Goal: Task Accomplishment & Management: Manage account settings

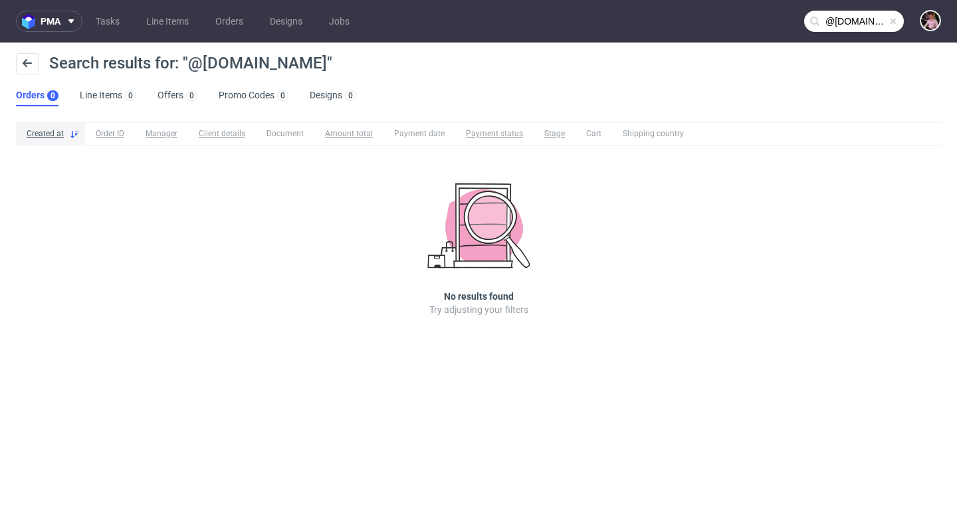
scroll to position [123, 0]
click at [894, 21] on span at bounding box center [893, 21] width 11 height 11
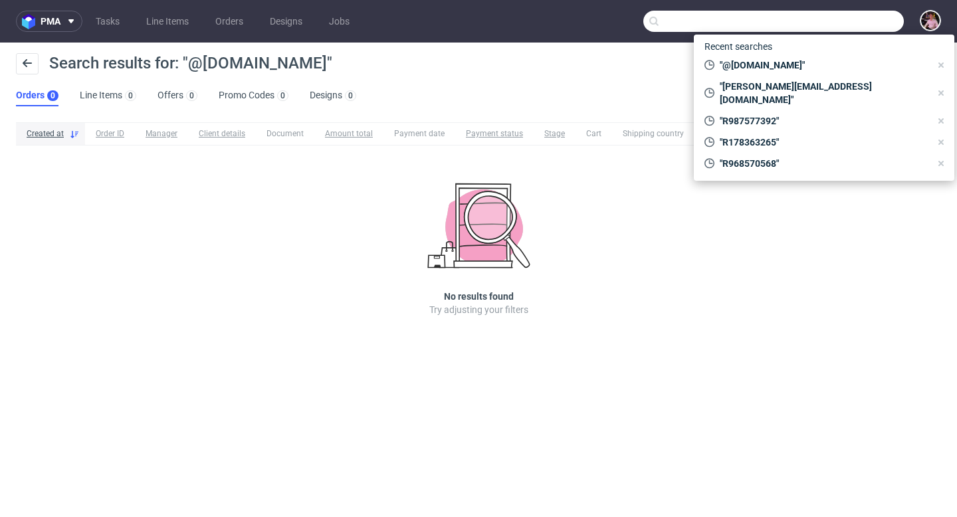
click at [864, 21] on input "text" at bounding box center [773, 21] width 260 height 21
paste input "HKKT"
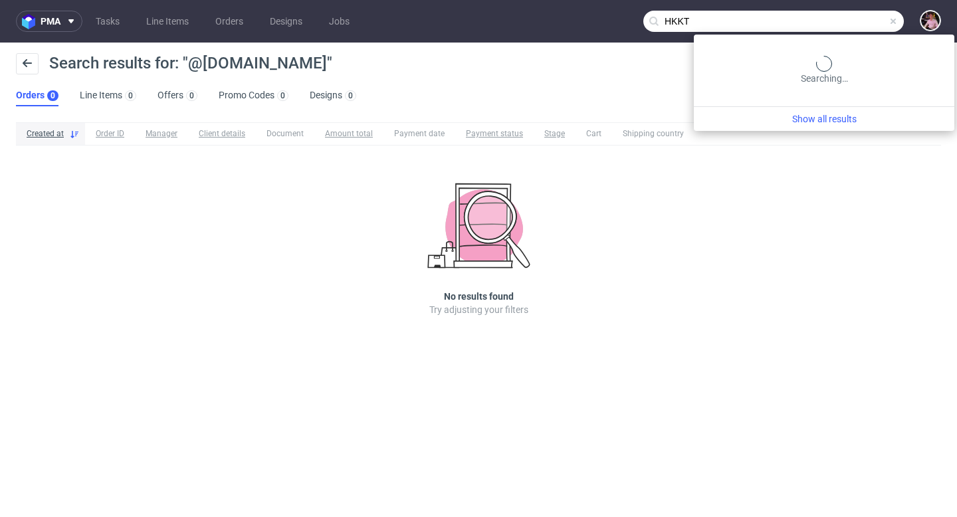
type input "HKKT"
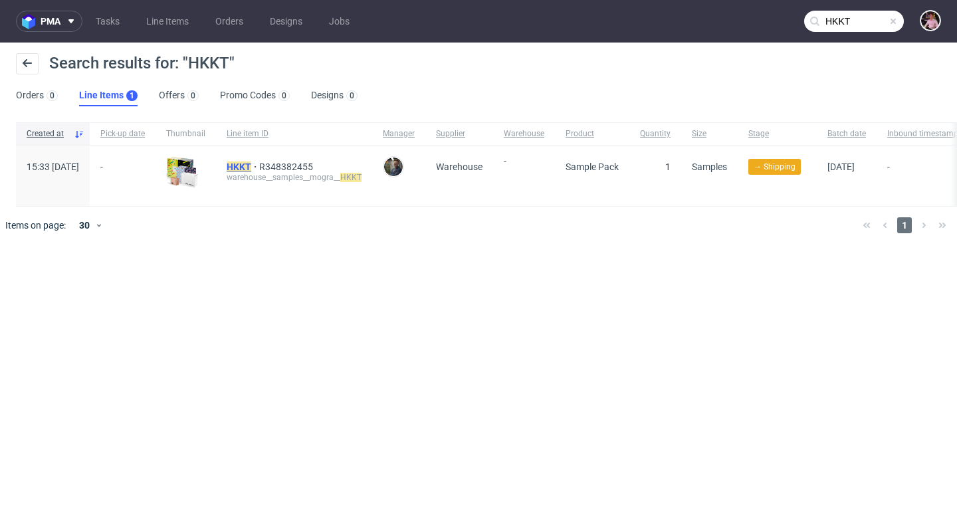
click at [251, 161] on mark "HKKT" at bounding box center [239, 166] width 25 height 11
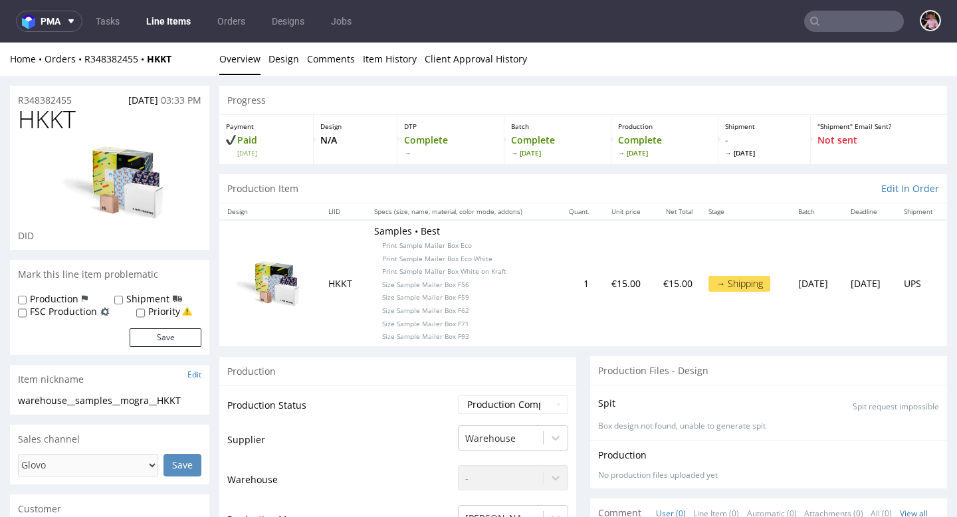
click at [858, 21] on input "text" at bounding box center [854, 21] width 100 height 21
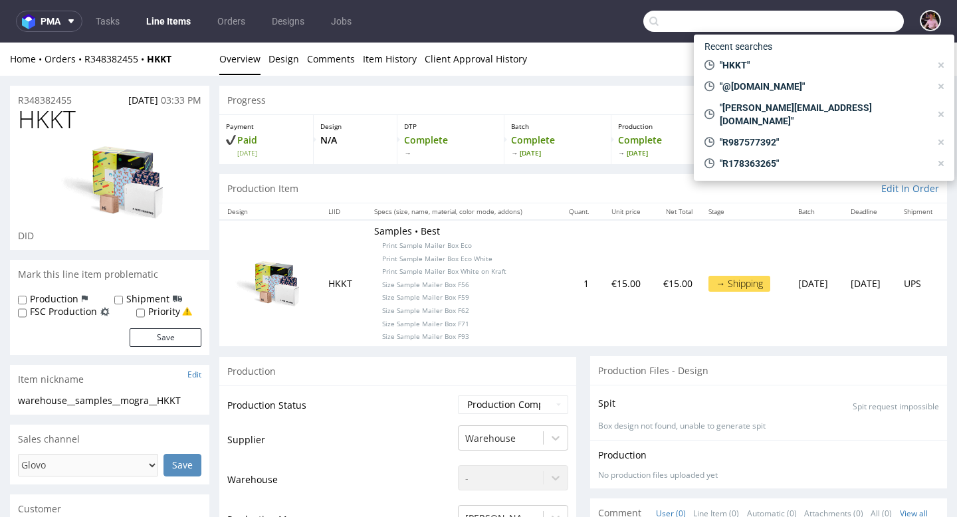
paste input "GSPL268547"
type input "GSPL268547"
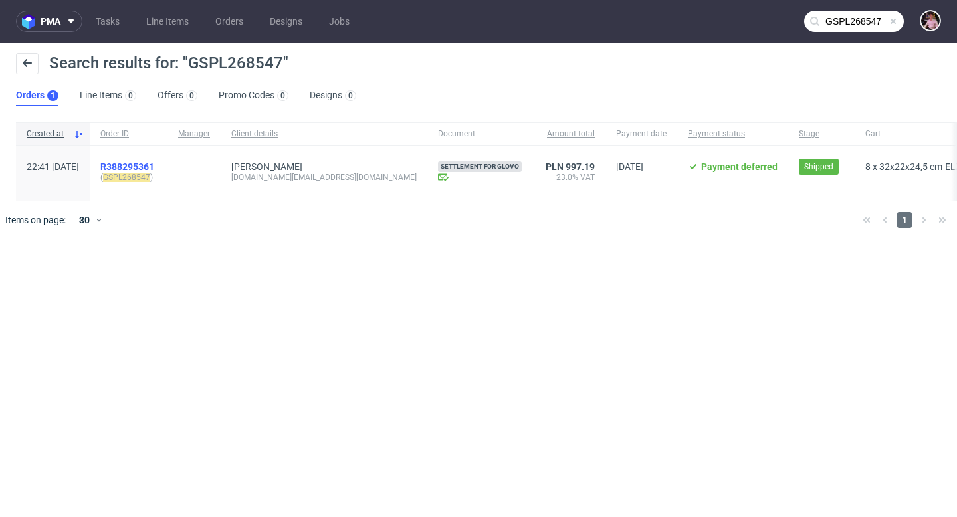
click at [154, 167] on span "R388295361" at bounding box center [127, 166] width 54 height 11
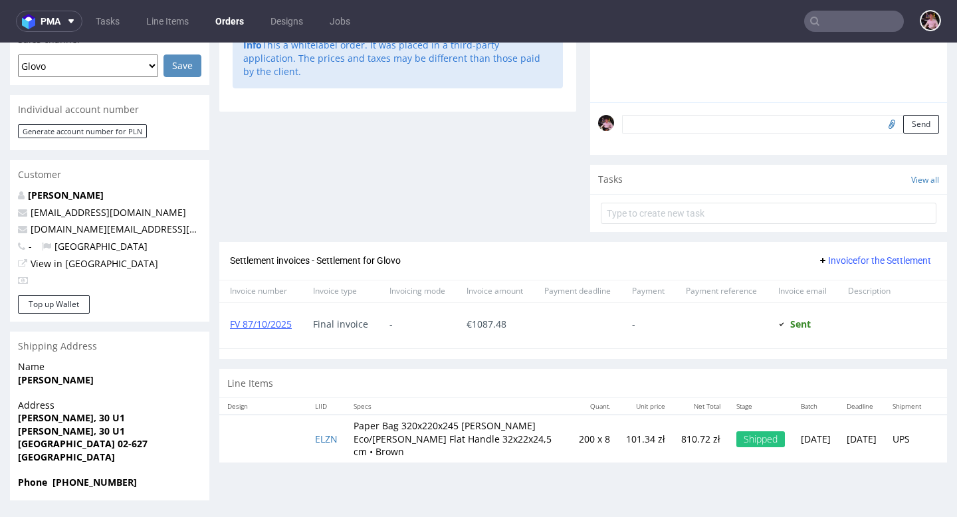
scroll to position [3, 0]
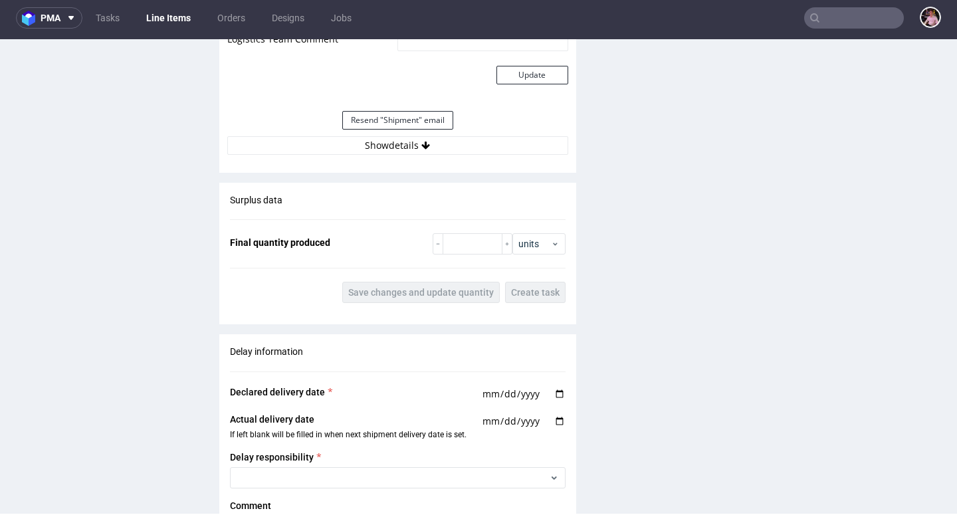
scroll to position [1254, 0]
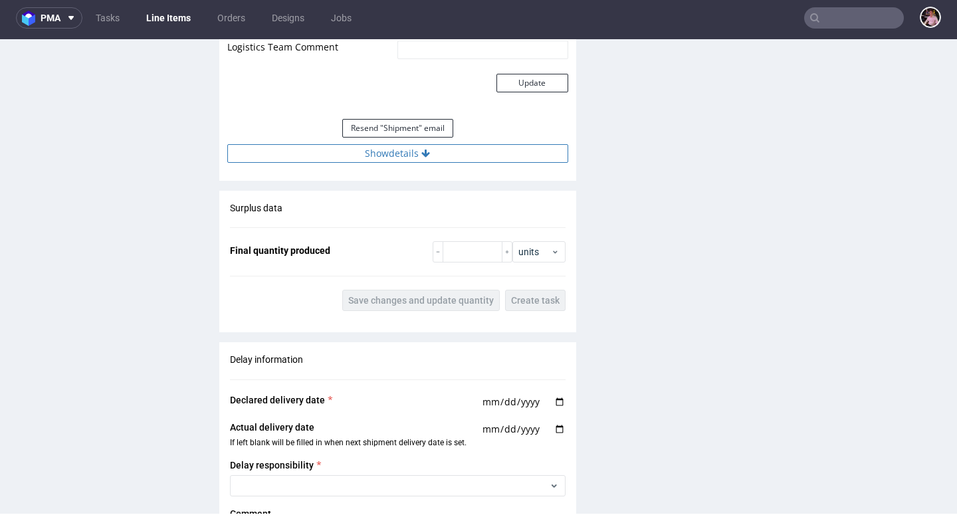
click at [441, 156] on button "Show details" at bounding box center [397, 153] width 341 height 19
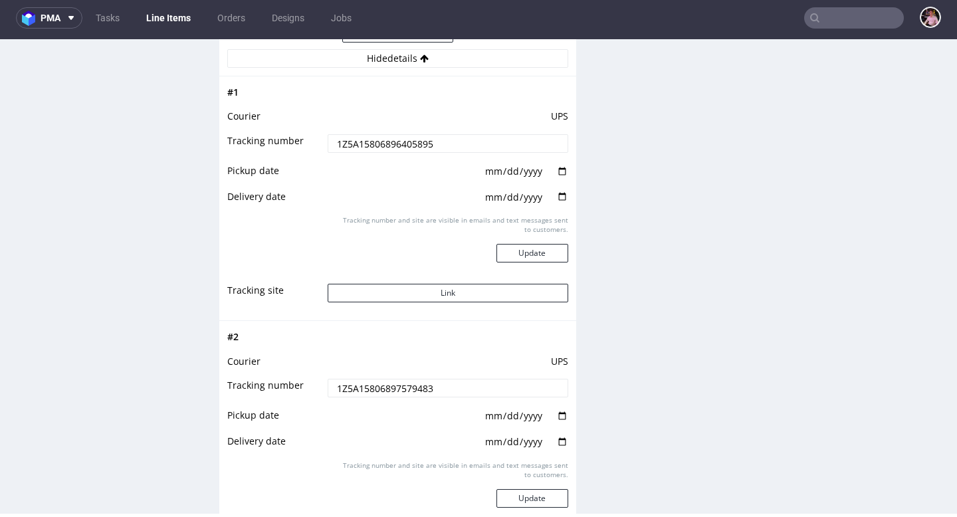
scroll to position [1380, 0]
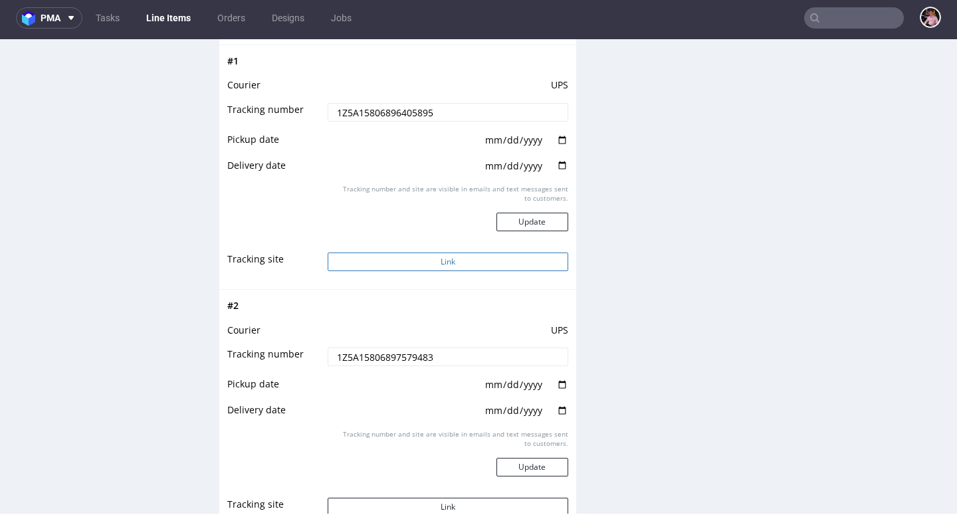
click at [455, 261] on button "Link" at bounding box center [448, 261] width 240 height 19
click at [861, 21] on input "text" at bounding box center [854, 17] width 100 height 21
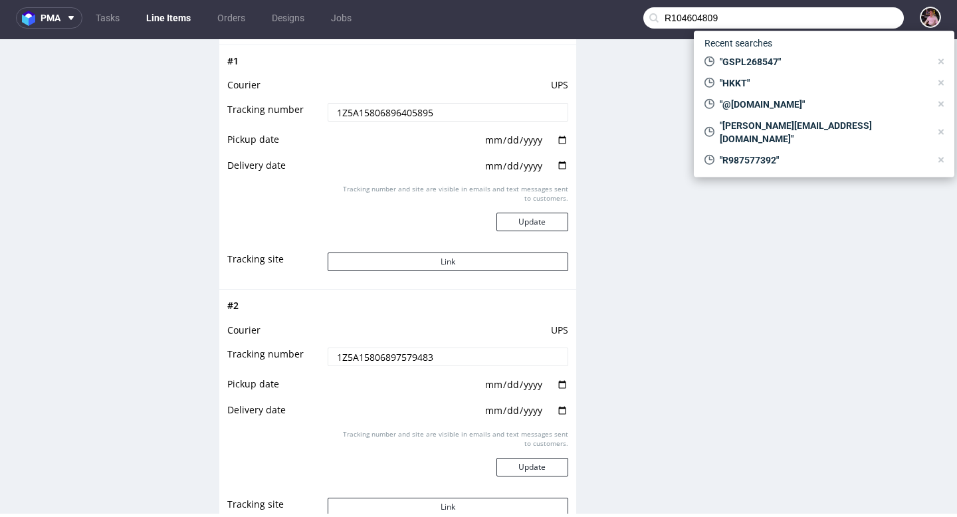
type input "R104604809"
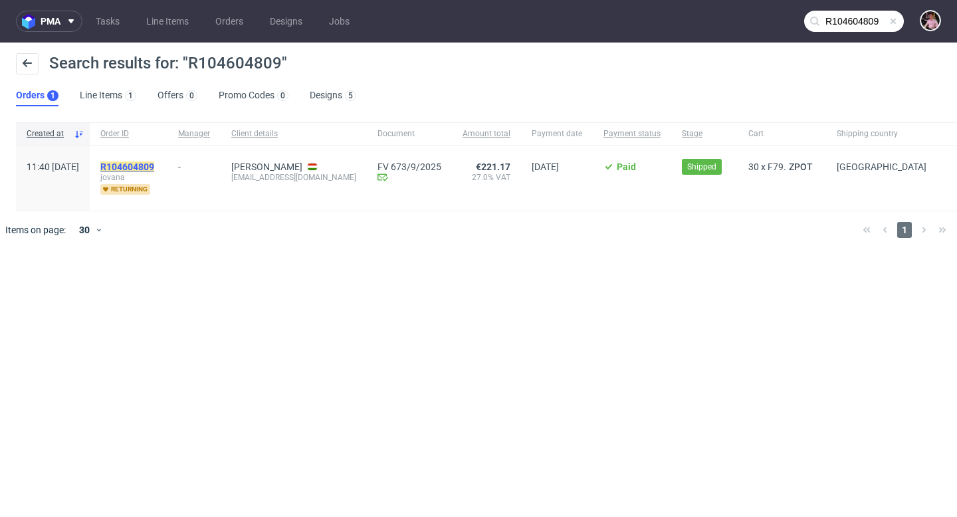
click at [149, 170] on mark "R104604809" at bounding box center [127, 166] width 54 height 11
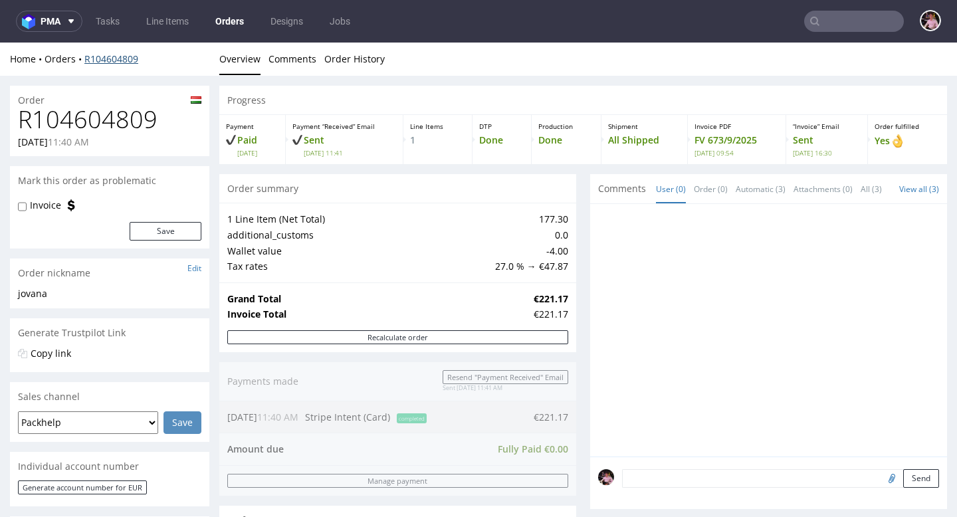
click at [118, 63] on link "R104604809" at bounding box center [111, 58] width 54 height 13
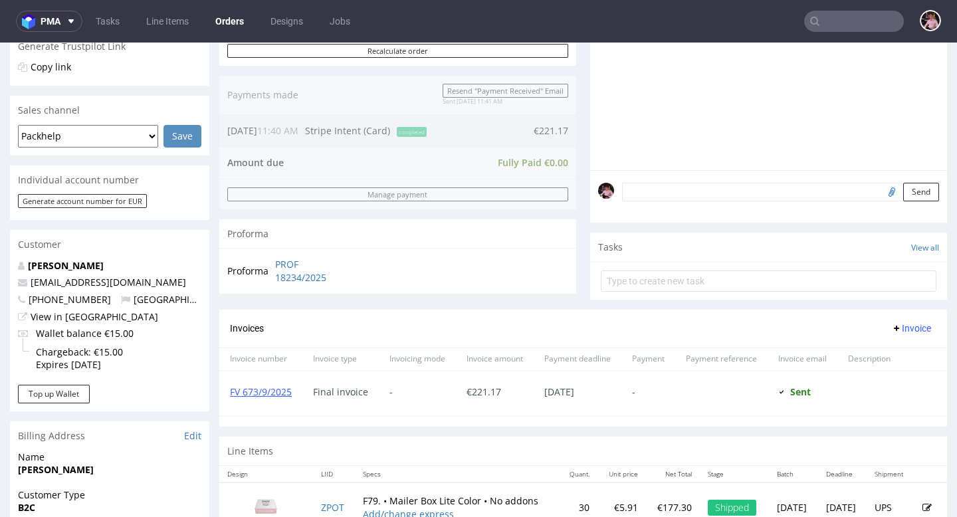
scroll to position [290, 0]
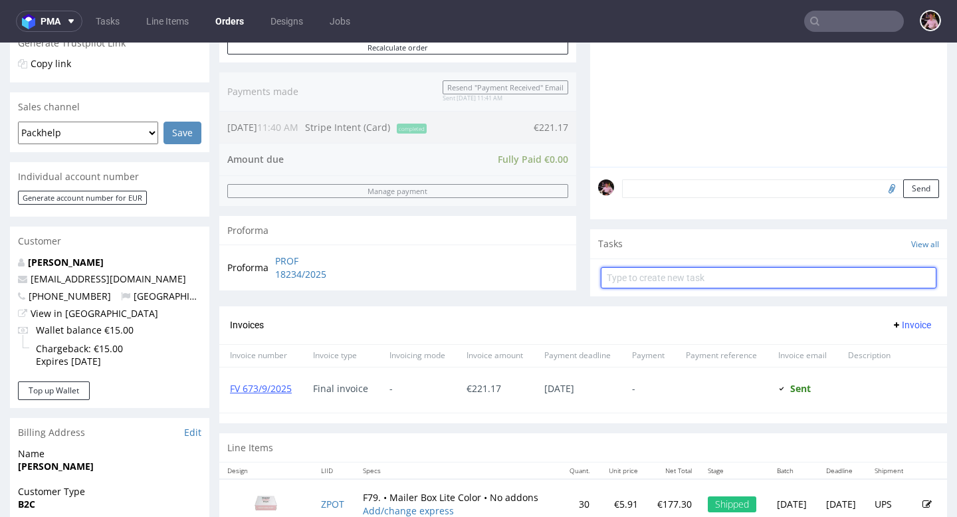
click at [767, 288] on input "text" at bounding box center [769, 277] width 336 height 21
type input "refund"
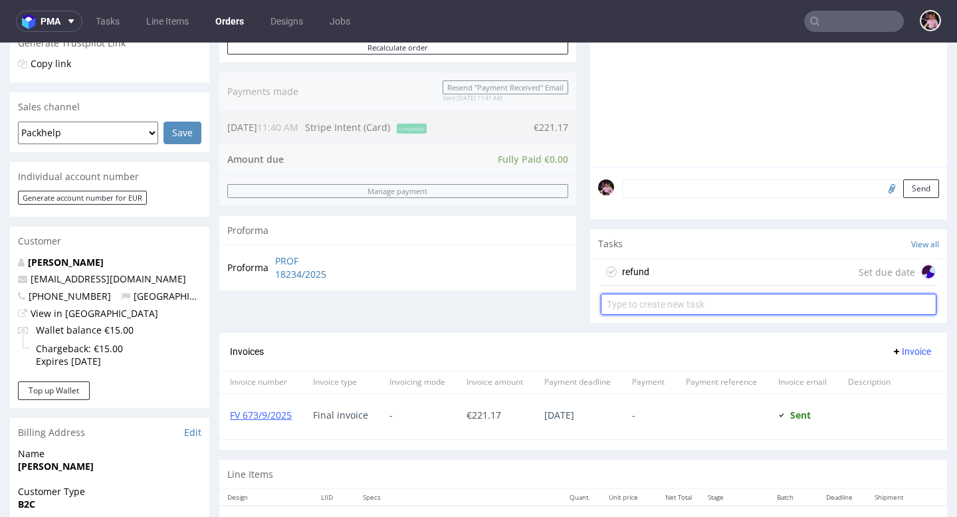
click at [781, 315] on input "text" at bounding box center [769, 304] width 336 height 21
type input "correction invoice"
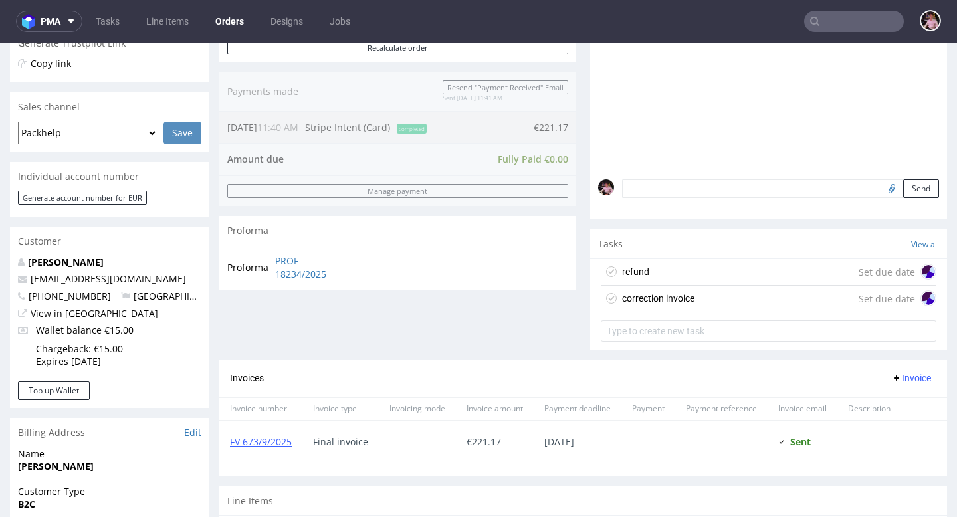
click at [765, 284] on div "refund Set due date" at bounding box center [769, 272] width 336 height 27
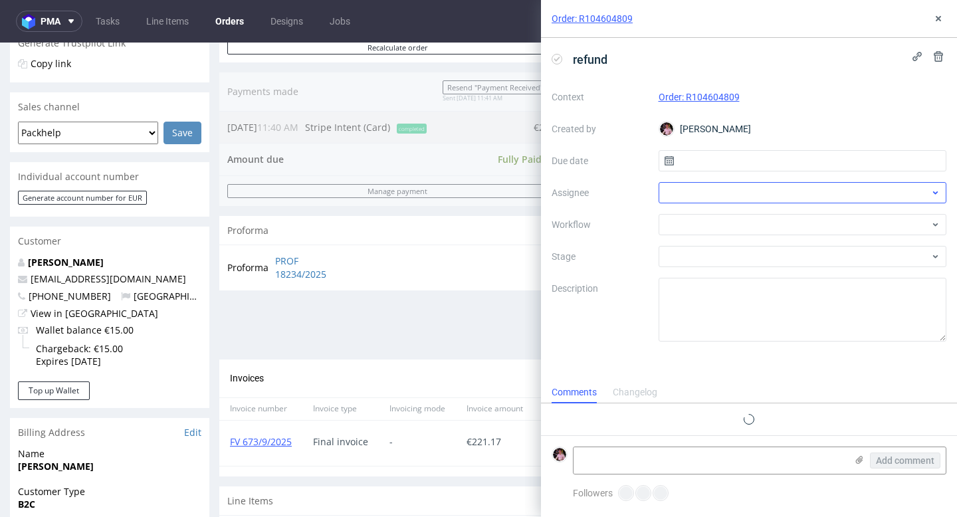
scroll to position [11, 0]
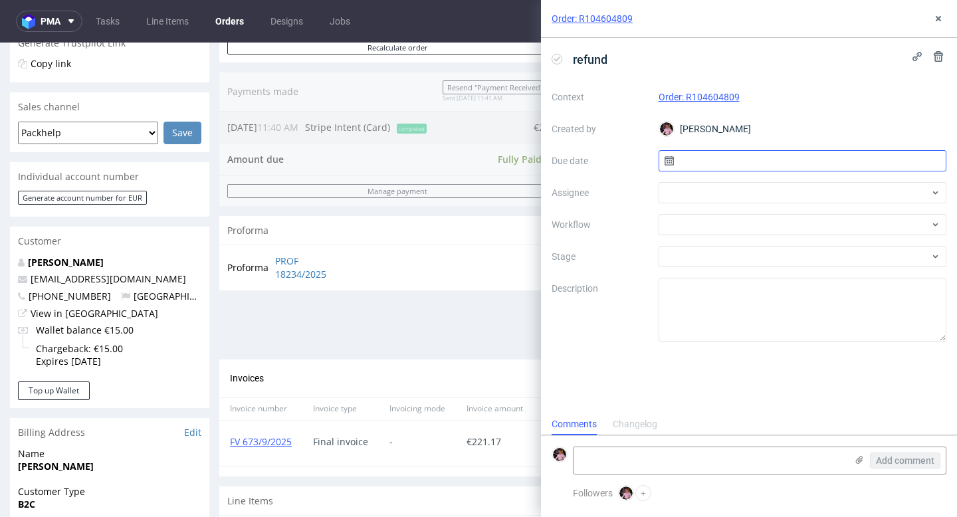
click at [725, 166] on input "text" at bounding box center [802, 160] width 288 height 21
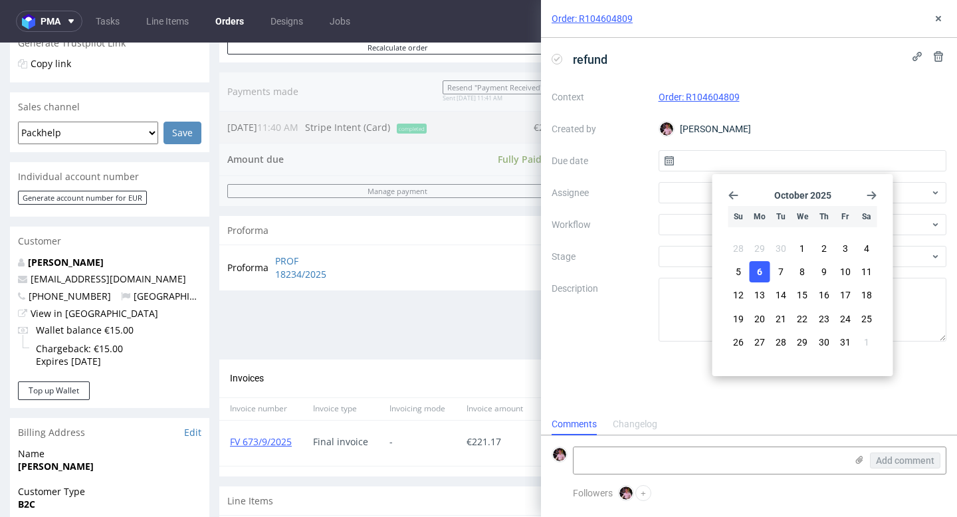
click at [767, 273] on button "6" at bounding box center [759, 271] width 21 height 21
type input "[DATE]"
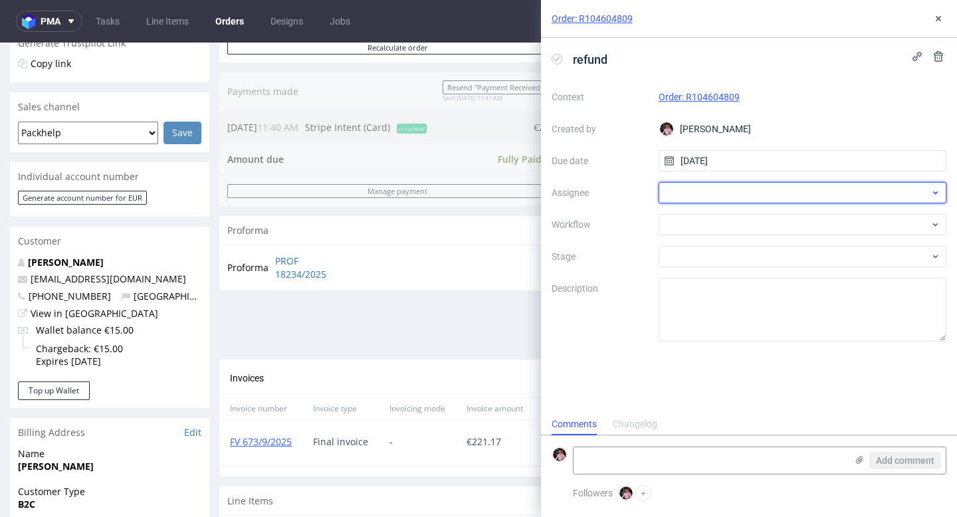
click at [704, 199] on div at bounding box center [802, 192] width 288 height 21
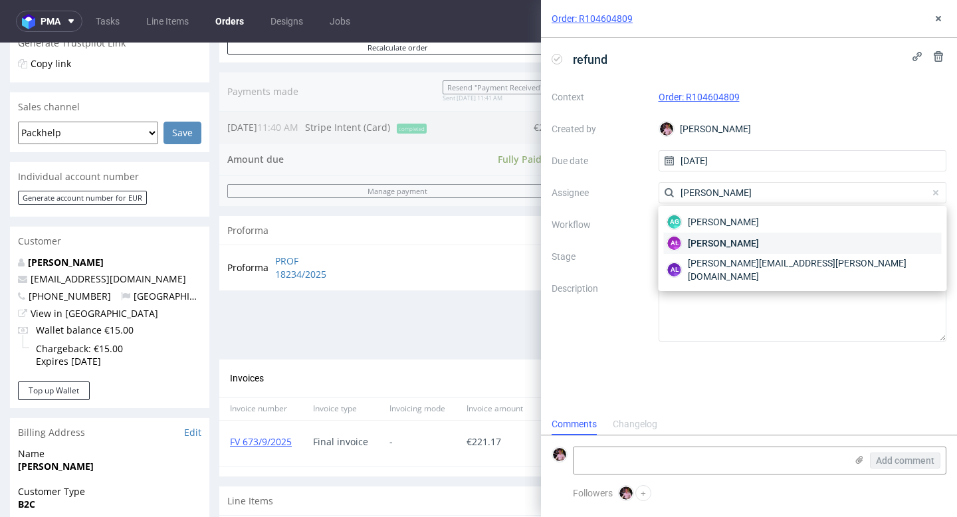
type input "[PERSON_NAME]"
click at [735, 237] on span "[PERSON_NAME]" at bounding box center [723, 243] width 71 height 13
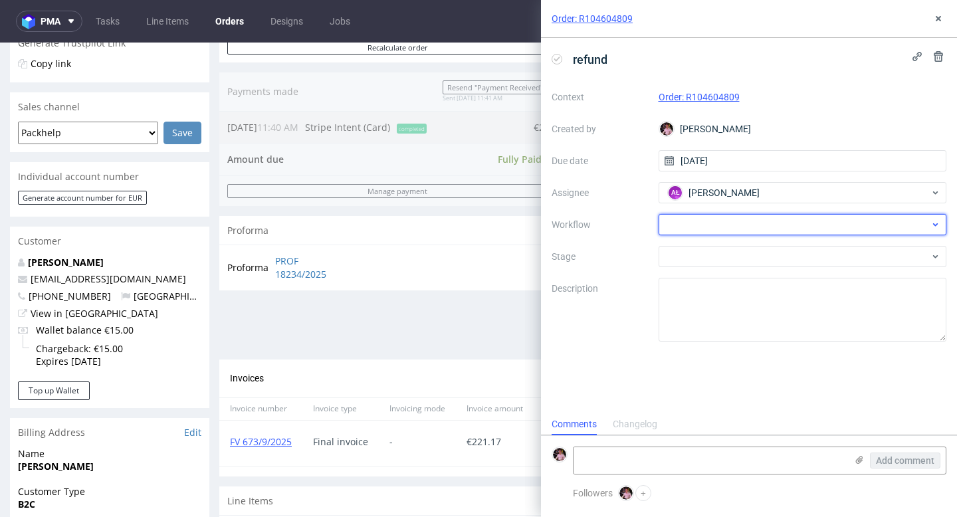
click at [716, 220] on div at bounding box center [802, 224] width 288 height 21
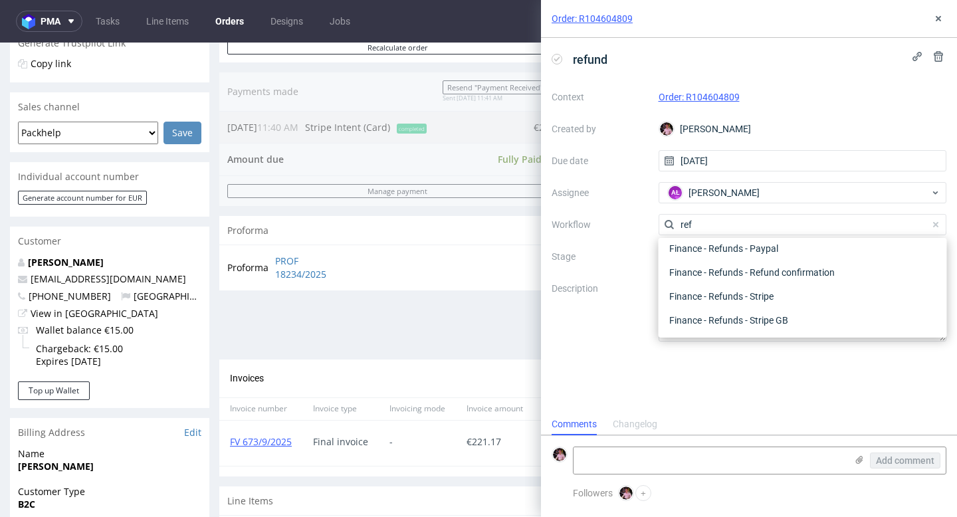
scroll to position [72, 0]
type input "refund"
click at [759, 299] on div "Finance - Refunds - Stripe" at bounding box center [803, 296] width 278 height 24
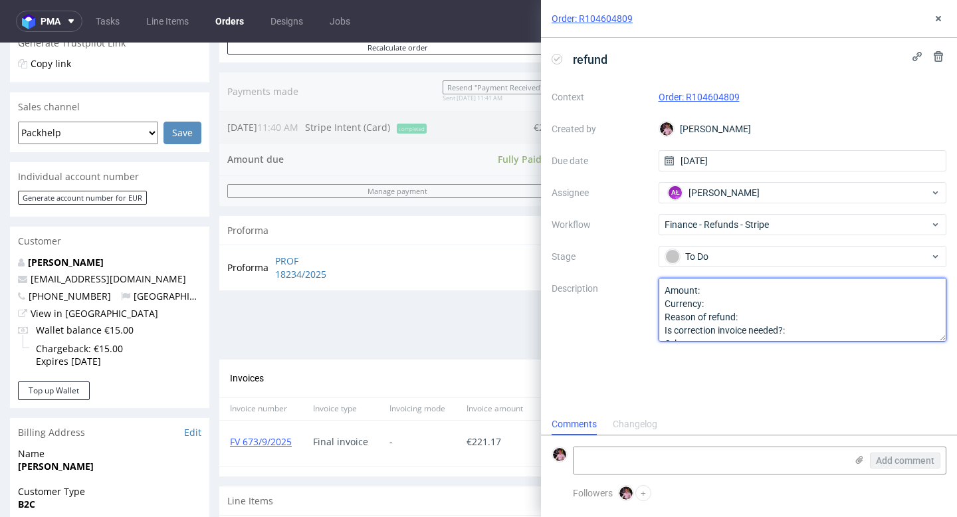
click at [721, 288] on textarea "Amount: Currency: Reason of refund: Is correction invoice needed?: Other:" at bounding box center [802, 310] width 288 height 64
click at [720, 304] on textarea "Amount: Currency: Reason of refund: Is correction invoice needed?: Other:" at bounding box center [802, 310] width 288 height 64
click at [753, 316] on textarea "Amount: Currency: Reason of refund: Is correction invoice needed?: Other:" at bounding box center [802, 310] width 288 height 64
click at [808, 332] on textarea "Amount: Currency: Reason of refund: Is correction invoice needed?: Other:" at bounding box center [802, 310] width 288 height 64
type textarea "Amount: refund całego zamówienia bo go nie dostarczyliśmy Currency: euro Reason…"
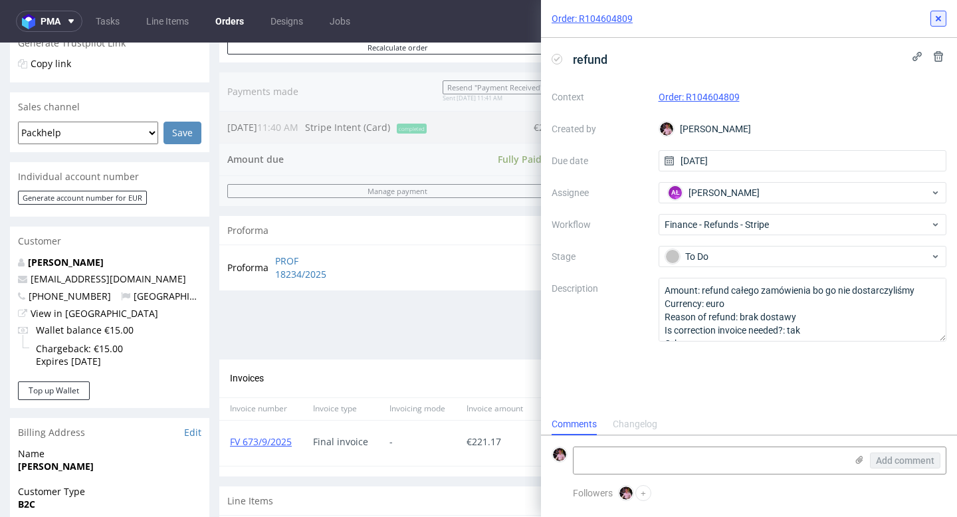
click at [935, 21] on icon at bounding box center [938, 18] width 11 height 11
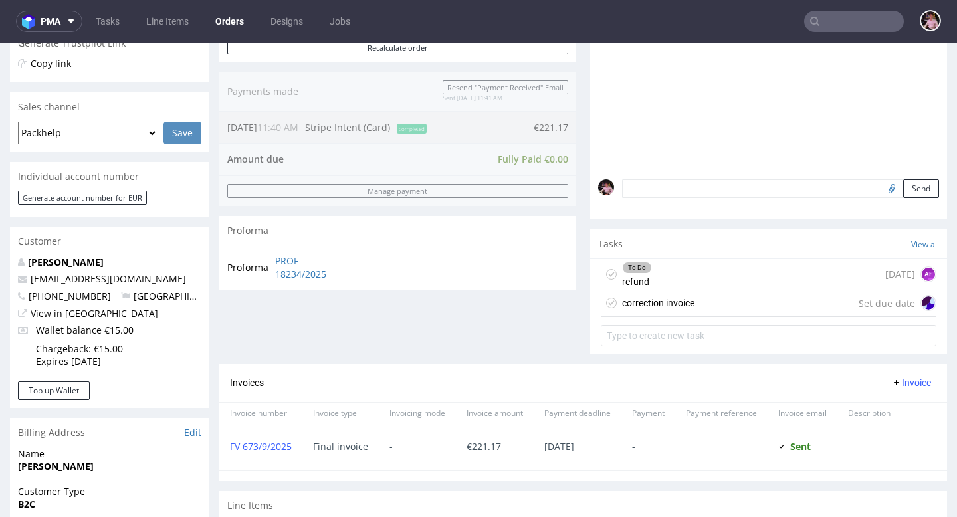
click at [733, 317] on div "correction invoice Set due date" at bounding box center [769, 303] width 336 height 27
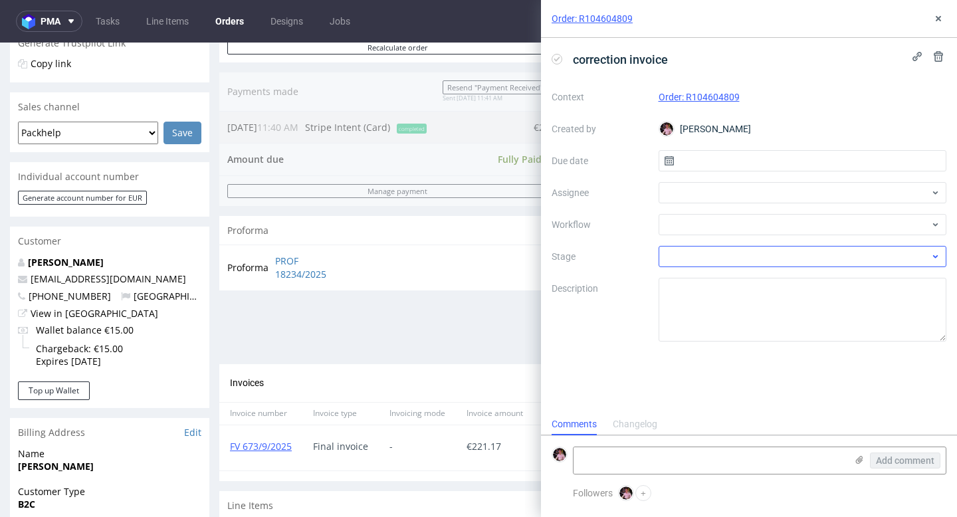
scroll to position [11, 0]
click at [714, 164] on input "text" at bounding box center [802, 160] width 288 height 21
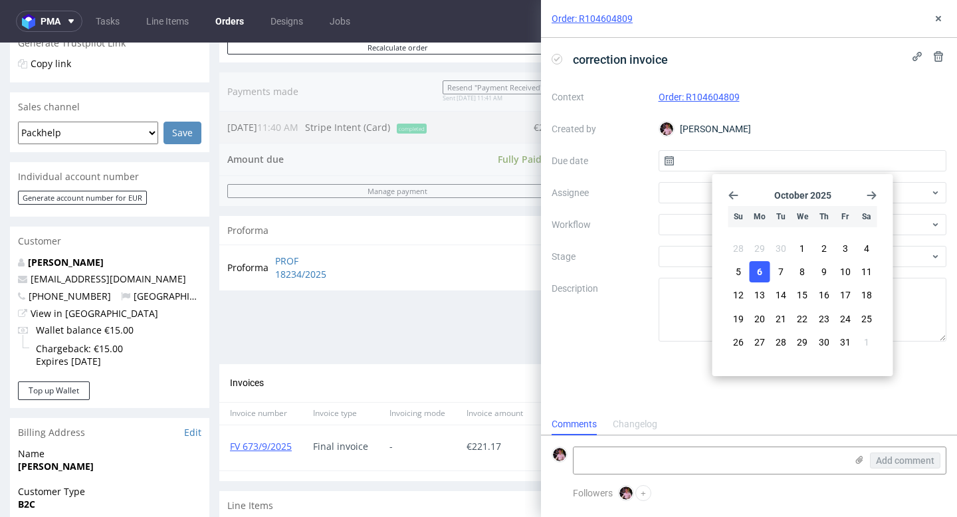
click at [761, 269] on span "6" at bounding box center [759, 271] width 5 height 13
type input "[DATE]"
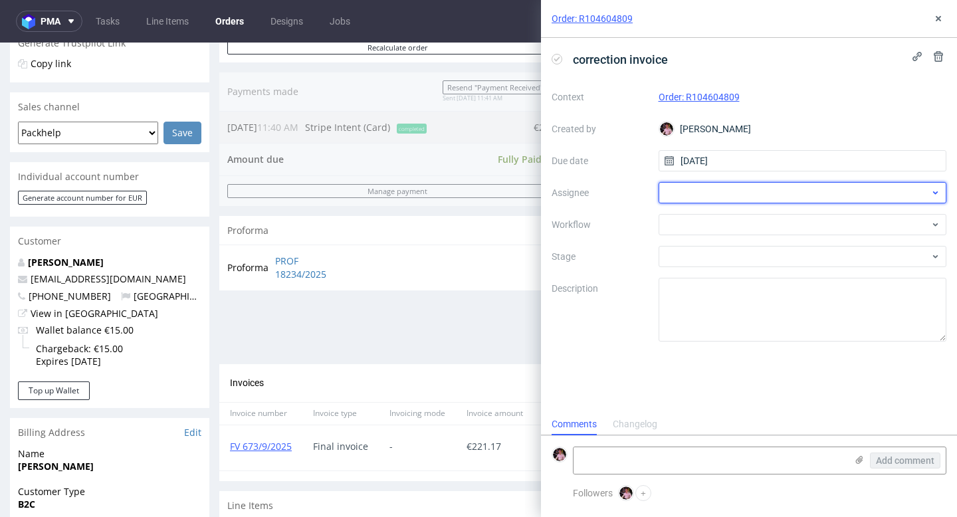
click at [721, 199] on div at bounding box center [802, 192] width 288 height 21
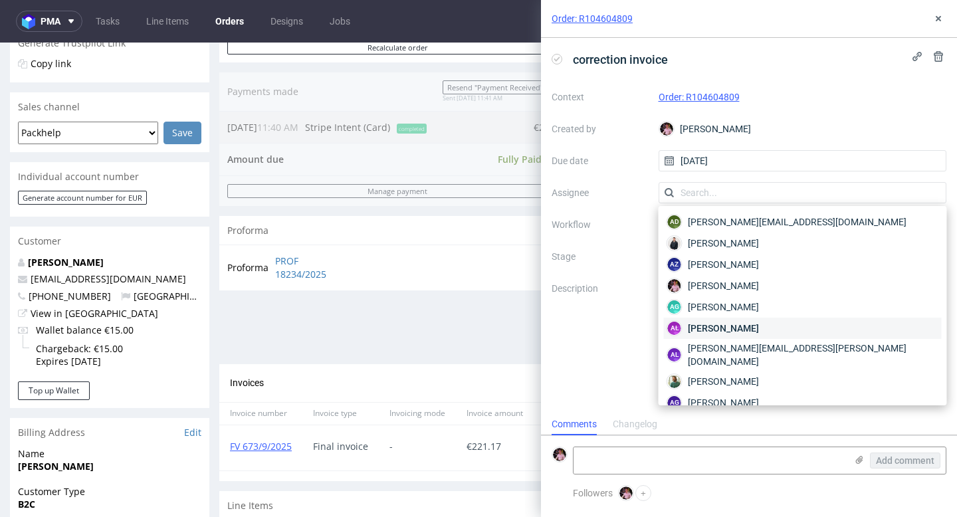
click at [737, 322] on span "[PERSON_NAME]" at bounding box center [723, 328] width 71 height 13
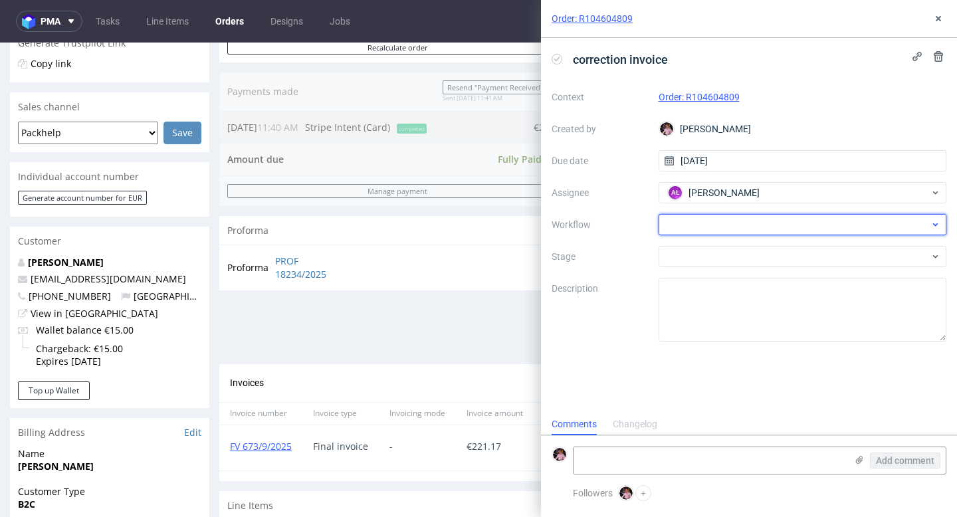
click at [680, 224] on div at bounding box center [802, 224] width 288 height 21
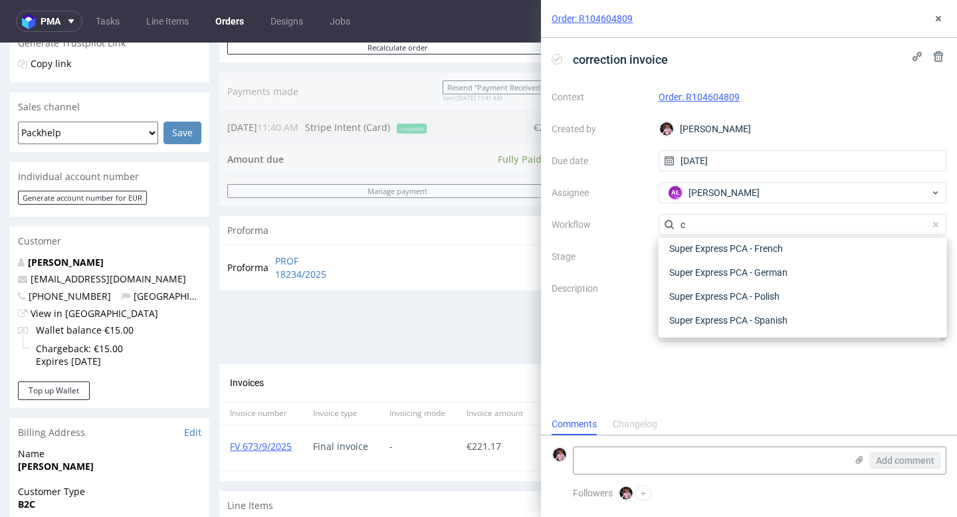
scroll to position [0, 0]
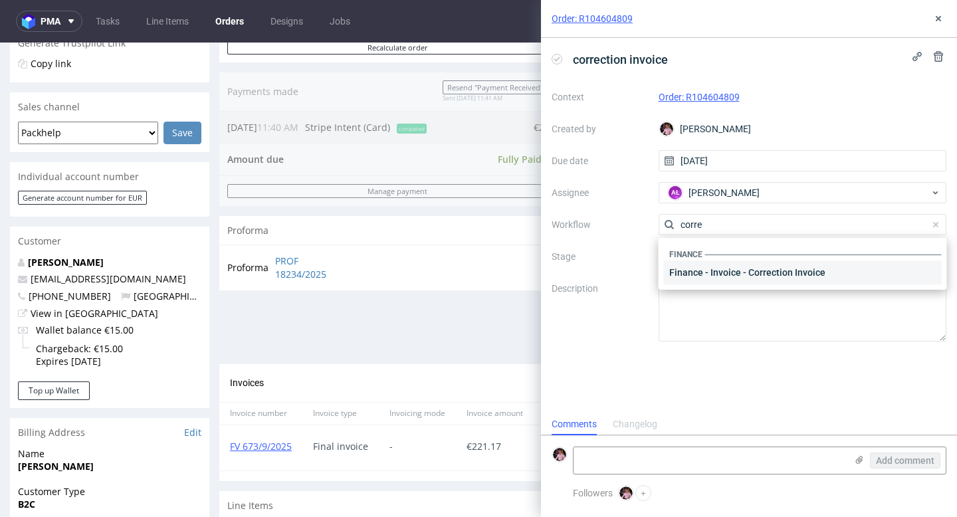
type input "corre"
click at [715, 271] on div "Finance - Invoice - Correction Invoice" at bounding box center [803, 272] width 278 height 24
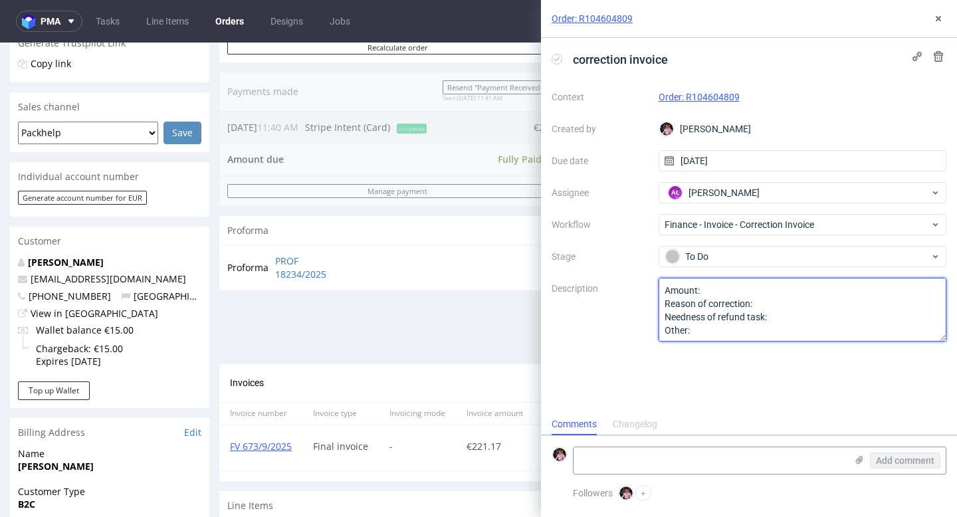
click at [714, 285] on textarea "Amount: Reason of correction: Needness of refund task: Other:" at bounding box center [802, 310] width 288 height 64
click at [770, 305] on textarea "Amount: Reason of correction: Needness of refund task: Other:" at bounding box center [802, 310] width 288 height 64
type textarea "Amount: jak w refundzie Reason of correction: dzieki Needness of refund task: O…"
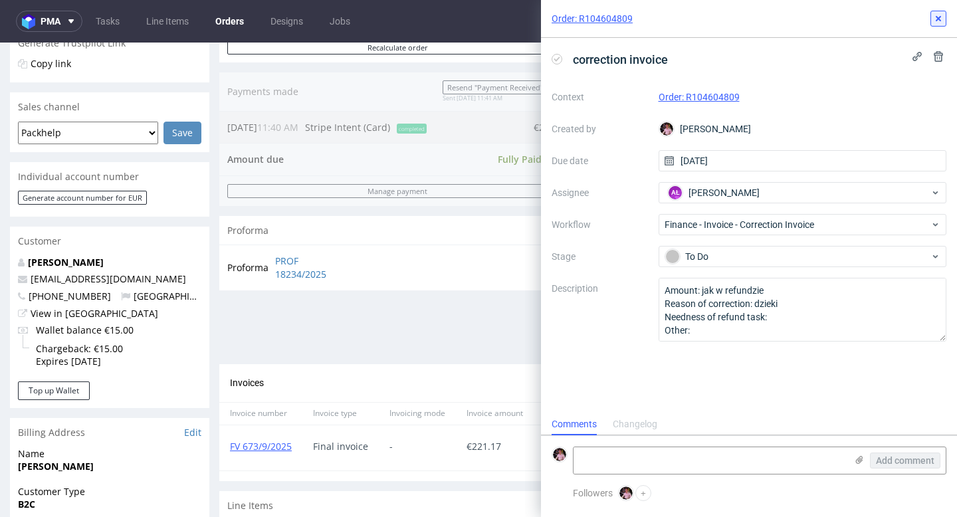
click at [938, 21] on icon at bounding box center [938, 18] width 11 height 11
